Goal: Task Accomplishment & Management: Complete application form

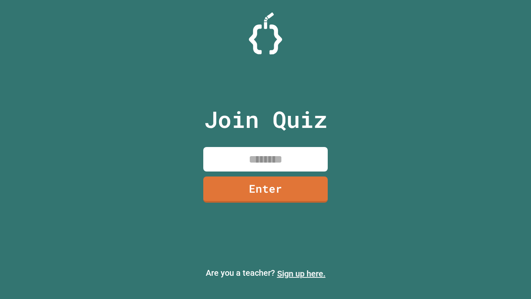
click at [301, 274] on link "Sign up here." at bounding box center [301, 274] width 49 height 10
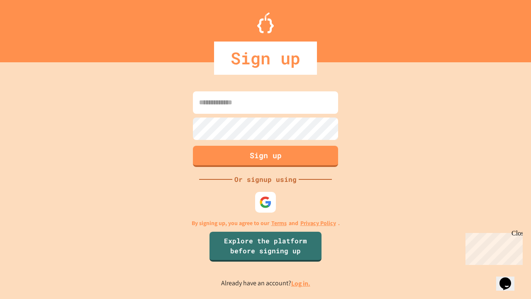
click at [301, 283] on link "Log in." at bounding box center [300, 283] width 19 height 9
